Goal: Navigation & Orientation: Go to known website

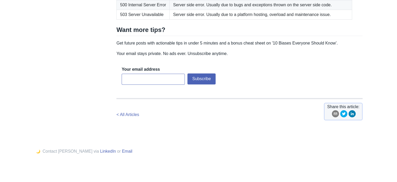
scroll to position [863, 0]
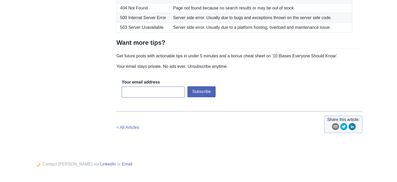
click at [207, 13] on td "Page not found because no search results or may be out of stock." at bounding box center [261, 8] width 183 height 10
click at [194, 23] on td "Server side error. Usually due to bugs and exceptions thrown on the server side…" at bounding box center [261, 18] width 183 height 10
click at [155, 13] on td "404 Not Found" at bounding box center [143, 8] width 53 height 10
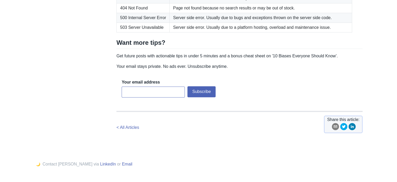
click at [152, 23] on td "500 Internal Server Error" at bounding box center [143, 18] width 53 height 10
click at [154, 32] on td "503 Server Unavailable" at bounding box center [143, 28] width 53 height 10
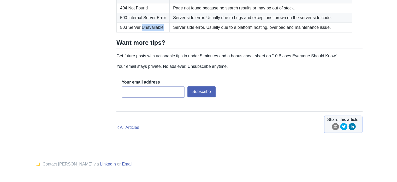
click at [154, 32] on td "503 Server Unavailable" at bounding box center [143, 28] width 53 height 10
click at [153, 23] on td "500 Internal Server Error" at bounding box center [143, 18] width 53 height 10
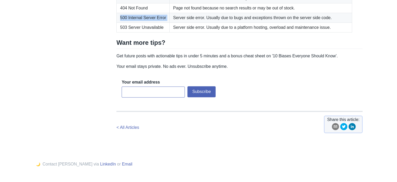
click at [153, 23] on td "500 Internal Server Error" at bounding box center [143, 18] width 53 height 10
click at [157, 32] on td "503 Server Unavailable" at bounding box center [143, 28] width 53 height 10
click at [129, 23] on td "500 Internal Server Error" at bounding box center [143, 18] width 53 height 10
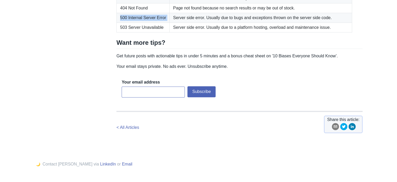
click at [129, 23] on td "500 Internal Server Error" at bounding box center [143, 18] width 53 height 10
click at [145, 32] on td "503 Server Unavailable" at bounding box center [143, 28] width 53 height 10
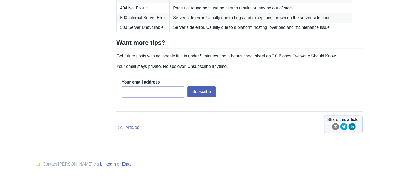
click at [178, 32] on td "Server side error. Usually due to a platform hosting, overload and maintenance …" at bounding box center [261, 28] width 183 height 10
click at [150, 13] on td "404 Not Found" at bounding box center [143, 8] width 53 height 10
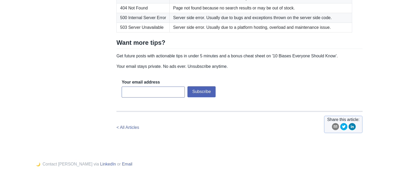
click at [171, 13] on td "Page not found because no search results or may be out of stock." at bounding box center [261, 8] width 183 height 10
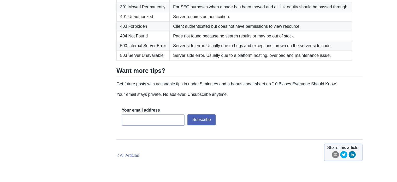
scroll to position [837, 0]
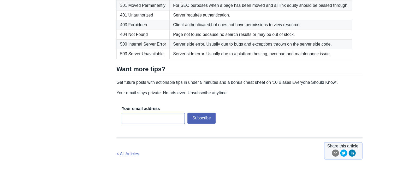
click at [162, 30] on td "403 Forbidden" at bounding box center [143, 25] width 53 height 10
